Goal: Task Accomplishment & Management: Manage account settings

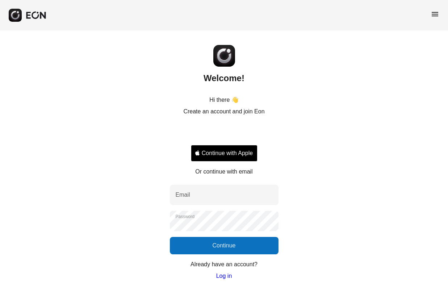
click at [222, 278] on link "Log in" at bounding box center [224, 276] width 16 height 9
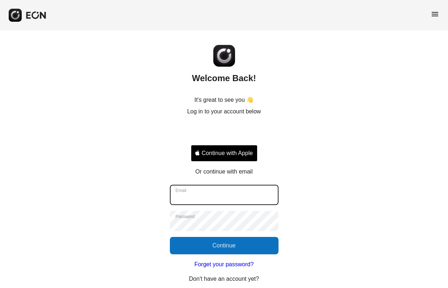
type input "**********"
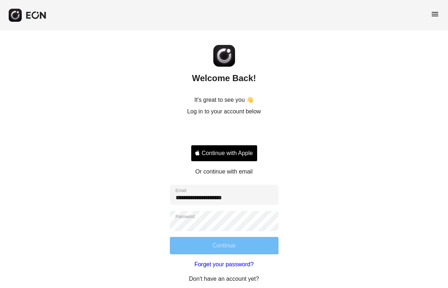
click at [249, 242] on button "Continue" at bounding box center [224, 245] width 109 height 17
click at [237, 247] on button "Continue" at bounding box center [224, 245] width 109 height 17
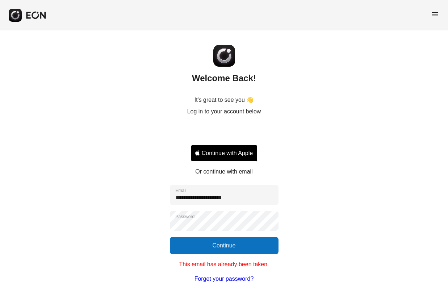
click at [317, 175] on div "**********" at bounding box center [224, 169] width 448 height 279
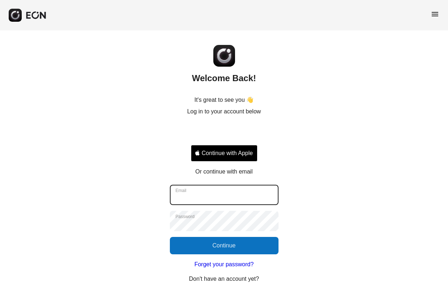
type input "**********"
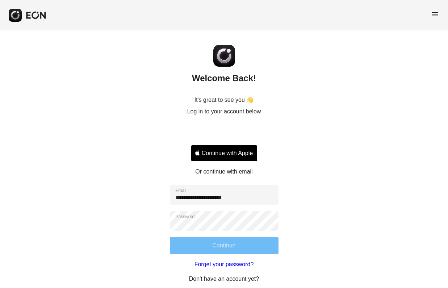
click at [242, 245] on button "Continue" at bounding box center [224, 245] width 109 height 17
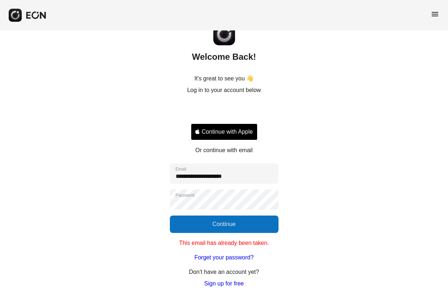
scroll to position [21, 0]
click at [228, 280] on link "Sign up for free" at bounding box center [223, 283] width 39 height 9
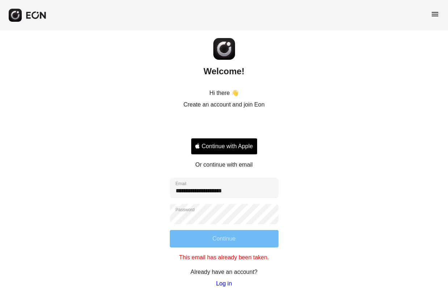
scroll to position [7, 0]
click at [234, 244] on button "Continue" at bounding box center [224, 238] width 109 height 17
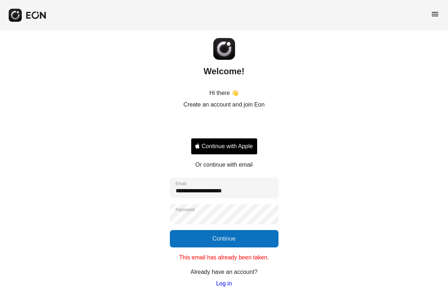
click at [227, 283] on link "Log in" at bounding box center [224, 283] width 16 height 9
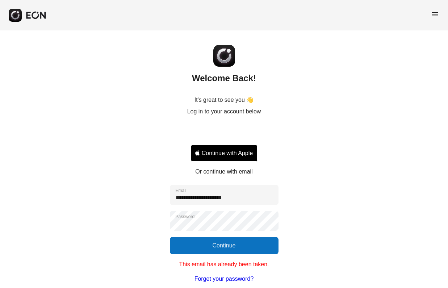
click at [316, 241] on div "**********" at bounding box center [224, 169] width 448 height 279
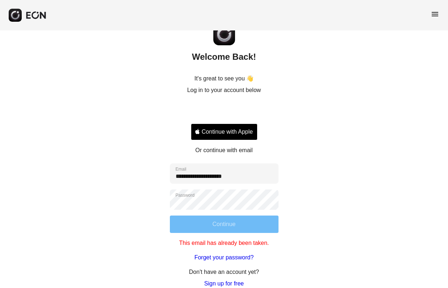
click at [241, 223] on button "Continue" at bounding box center [224, 224] width 109 height 17
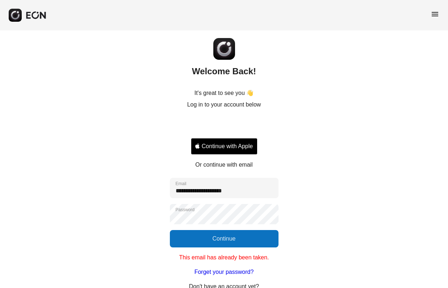
click at [228, 167] on p "Or continue with email" at bounding box center [223, 165] width 57 height 9
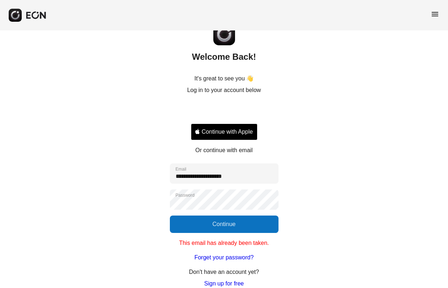
scroll to position [21, 0]
click at [245, 257] on link "Forget your password?" at bounding box center [224, 257] width 59 height 9
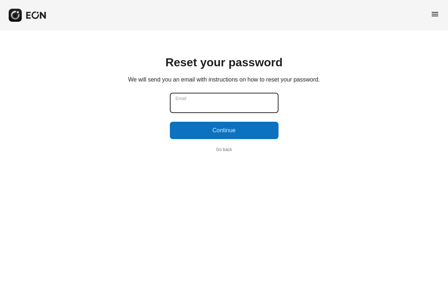
click at [236, 98] on input "Email" at bounding box center [224, 103] width 109 height 20
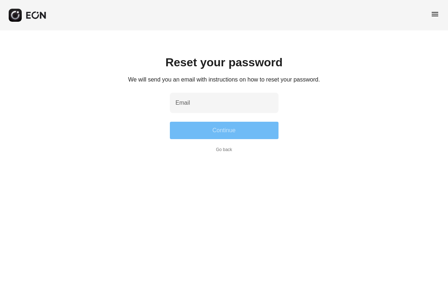
click at [226, 131] on button "Continue" at bounding box center [224, 130] width 109 height 17
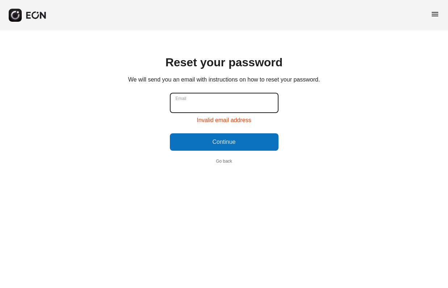
click at [213, 104] on input "Email" at bounding box center [224, 103] width 109 height 20
type input "**********"
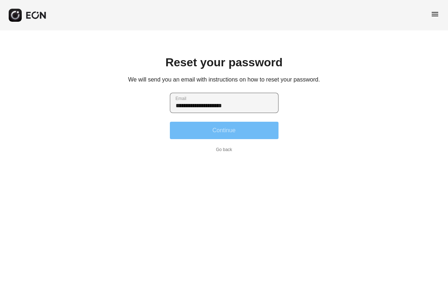
click at [208, 128] on button "Continue" at bounding box center [224, 130] width 109 height 17
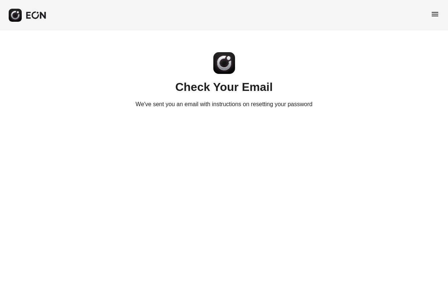
click at [208, 117] on html "menu Check Your Email We've sent you an email with instructions on resetting yo…" at bounding box center [224, 58] width 448 height 117
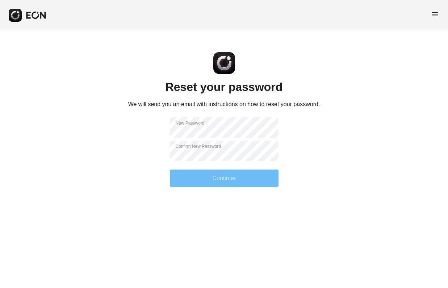
click at [221, 179] on button "Continue" at bounding box center [224, 178] width 109 height 17
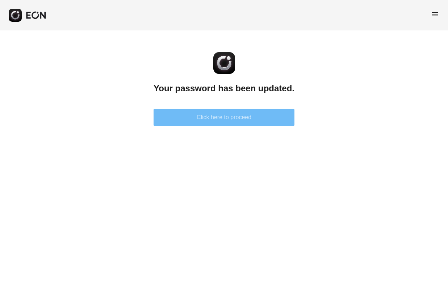
click at [225, 120] on button "Click here to proceed" at bounding box center [224, 117] width 141 height 17
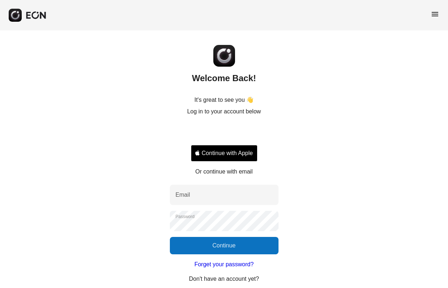
drag, startPoint x: 311, startPoint y: 162, endPoint x: 273, endPoint y: 183, distance: 43.1
click at [311, 163] on div "Welcome Back! It's great to see you 👋 Log in to your account below Continue wit…" at bounding box center [224, 162] width 448 height 265
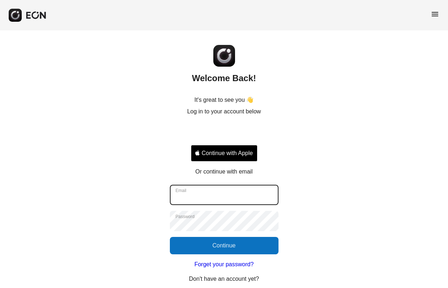
type input "**********"
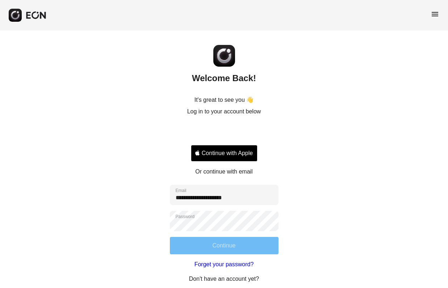
click at [235, 244] on button "Continue" at bounding box center [224, 245] width 109 height 17
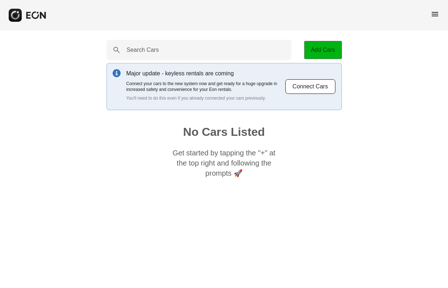
click at [334, 47] on button "Add Cars" at bounding box center [323, 50] width 38 height 18
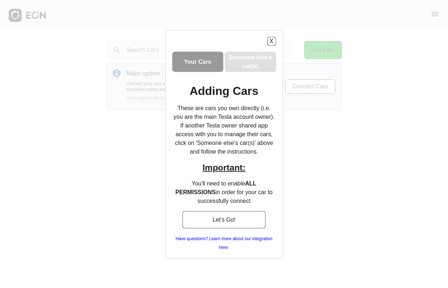
click at [259, 64] on h3 "Someone else’s car(s)" at bounding box center [250, 61] width 49 height 17
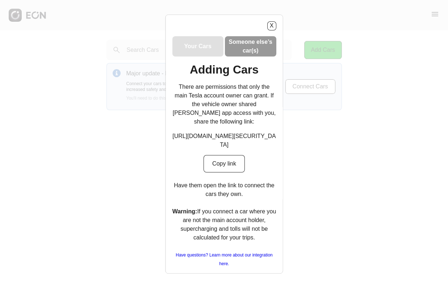
click at [212, 55] on div "Your Cars" at bounding box center [197, 46] width 51 height 20
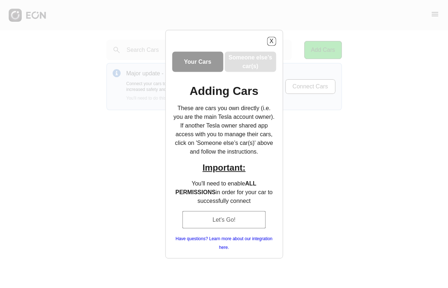
click at [223, 216] on button "Let's Go!" at bounding box center [224, 219] width 83 height 17
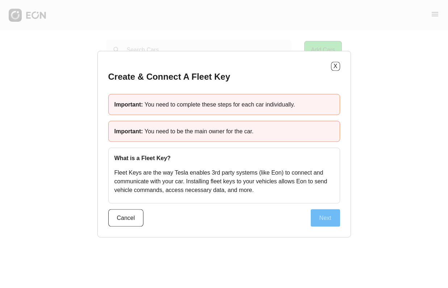
click at [319, 217] on button "Next" at bounding box center [325, 217] width 29 height 17
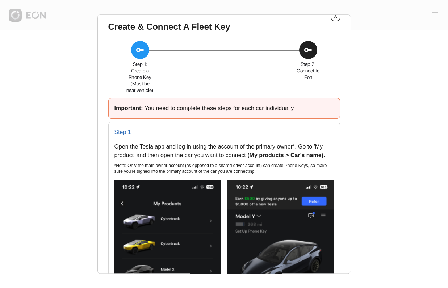
scroll to position [16, 0]
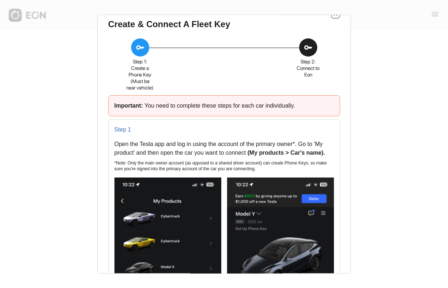
click at [356, 183] on div "X Create & Connect A Fleet Key key Step 1: Create a Phone Key (Must be near veh…" at bounding box center [224, 144] width 448 height 288
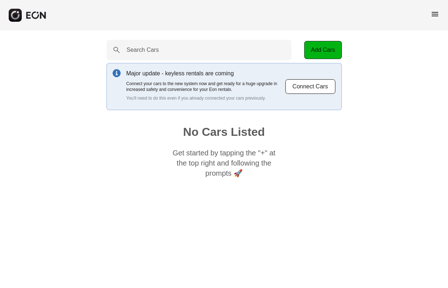
scroll to position [0, 0]
click at [434, 12] on span "menu" at bounding box center [435, 14] width 9 height 9
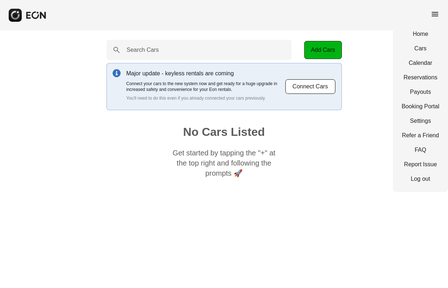
click at [434, 12] on span "menu" at bounding box center [435, 14] width 9 height 9
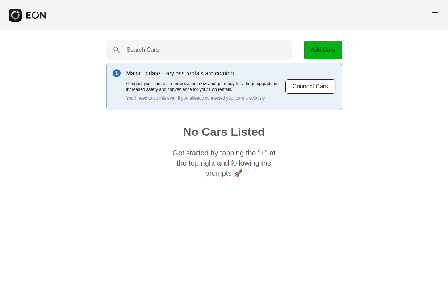
click at [325, 51] on button "Add Cars" at bounding box center [323, 50] width 38 height 18
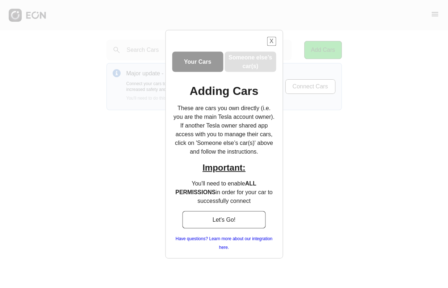
click at [272, 42] on button "X" at bounding box center [271, 41] width 9 height 9
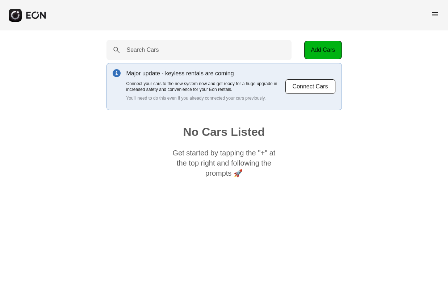
click at [381, 191] on html "menu Search Cars Add Cars Major update - keyless rentals are coming Connect you…" at bounding box center [224, 95] width 448 height 191
